Goal: Information Seeking & Learning: Learn about a topic

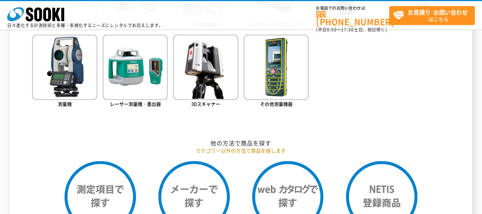
scroll to position [499, 0]
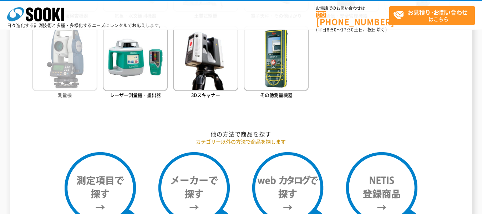
click at [85, 79] on img at bounding box center [64, 58] width 65 height 65
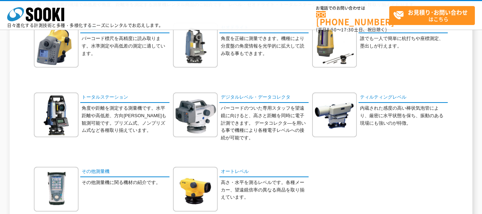
scroll to position [107, 0]
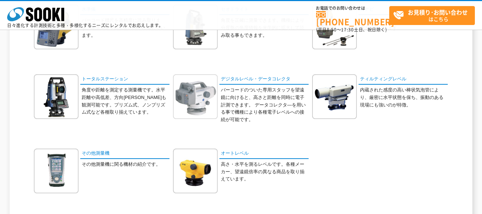
click at [190, 101] on img at bounding box center [195, 96] width 45 height 45
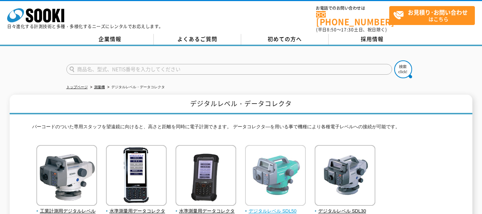
scroll to position [36, 0]
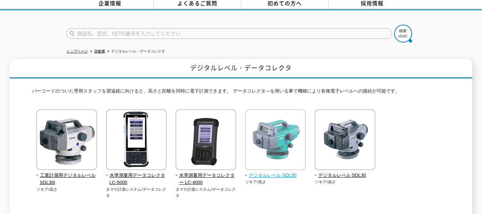
click at [264, 153] on img at bounding box center [275, 140] width 61 height 62
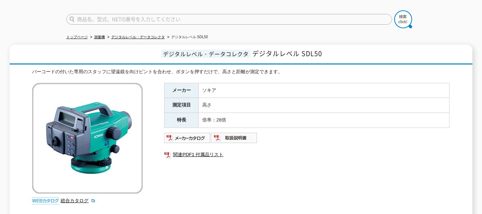
scroll to position [62, 0]
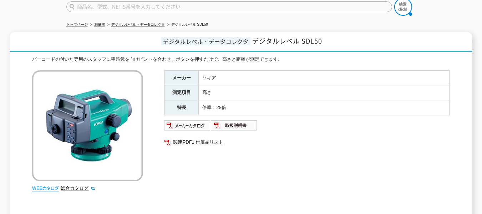
click at [315, 150] on div "メーカー ソキア 測定項目 高さ 特長 倍率：28倍 関連PDF1 付属品リスト" at bounding box center [306, 146] width 285 height 153
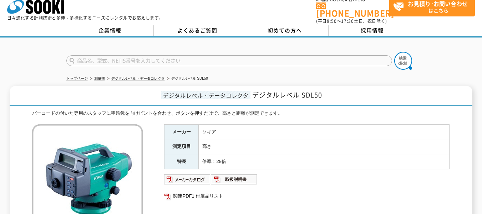
scroll to position [0, 0]
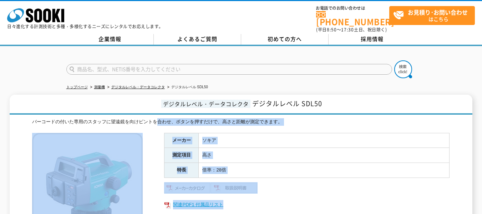
drag, startPoint x: 156, startPoint y: 129, endPoint x: 313, endPoint y: 198, distance: 171.7
click at [311, 200] on div "バーコードの付いた専用のスタッフに望遠鏡を向けピントを合わせ、ボタンを押すだけで、高さと距離が測定できます。 総合カタログ メーカー ソキア 測定項目 高さ …" at bounding box center [240, 202] width 417 height 168
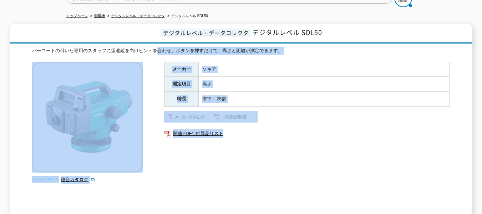
scroll to position [107, 0]
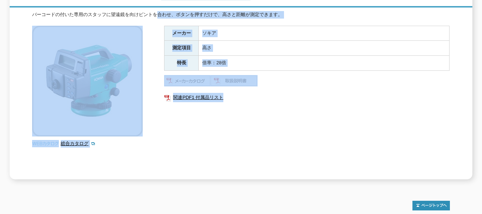
click at [275, 146] on div "メーカー ソキア 測定項目 高さ 特長 倍率：28倍 関連PDF1 付属品リスト" at bounding box center [306, 102] width 285 height 153
